Goal: Transaction & Acquisition: Purchase product/service

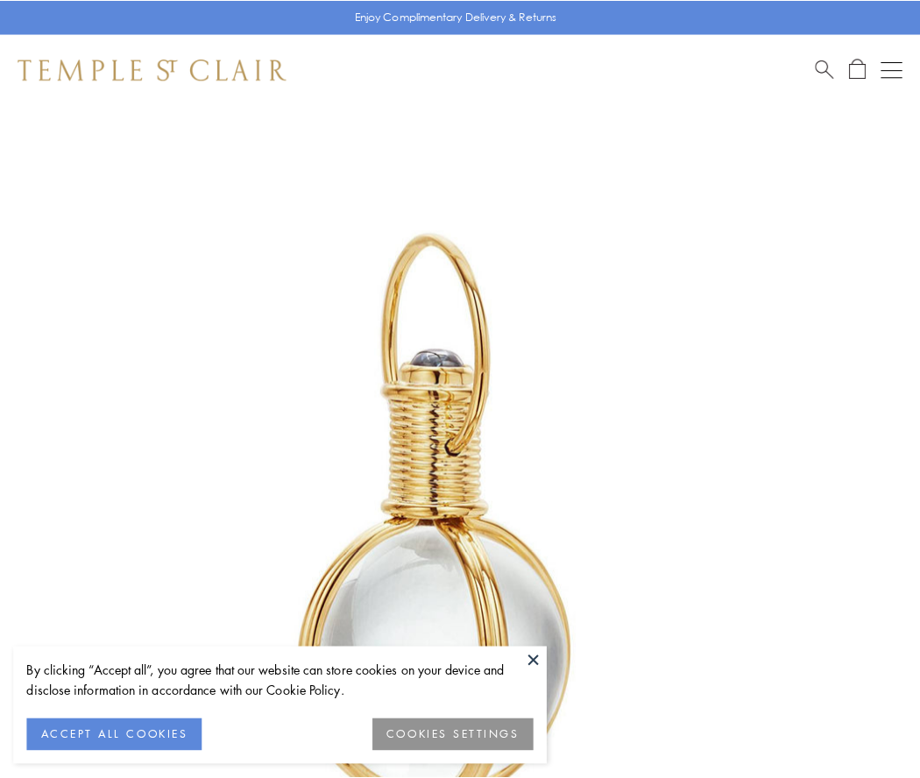
scroll to position [457, 0]
